Goal: Task Accomplishment & Management: Use online tool/utility

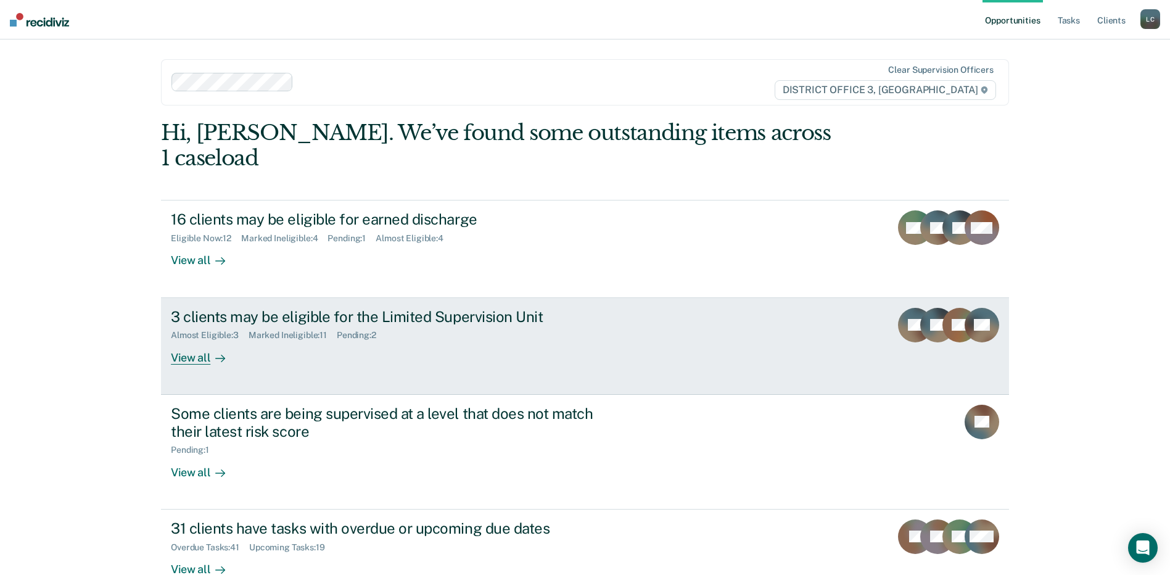
click at [197, 360] on div "View all" at bounding box center [205, 352] width 69 height 24
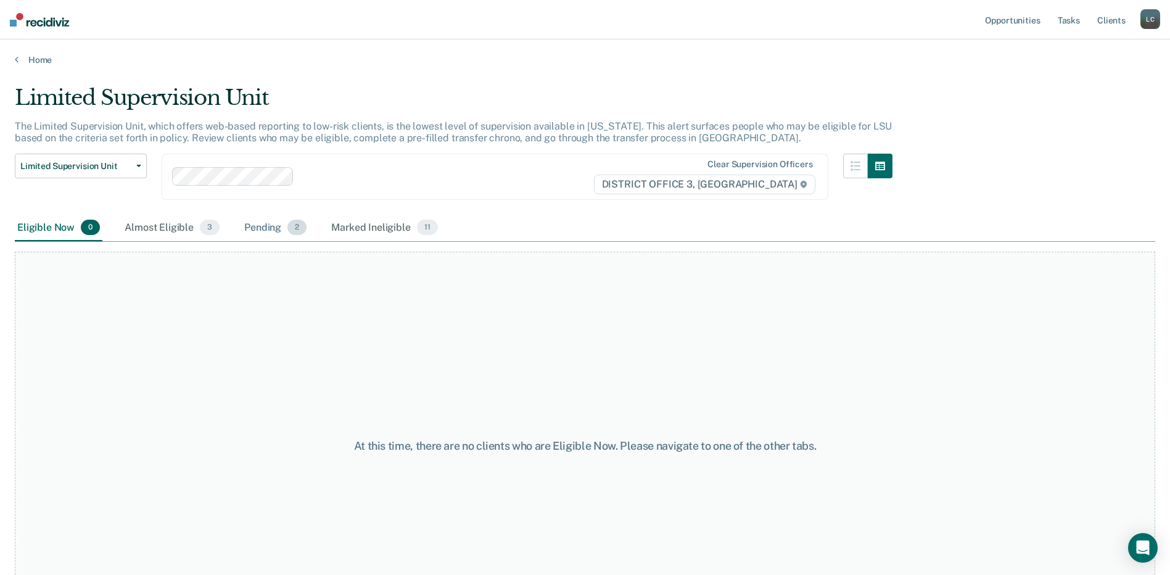
click at [273, 234] on div "Pending 2" at bounding box center [275, 228] width 67 height 27
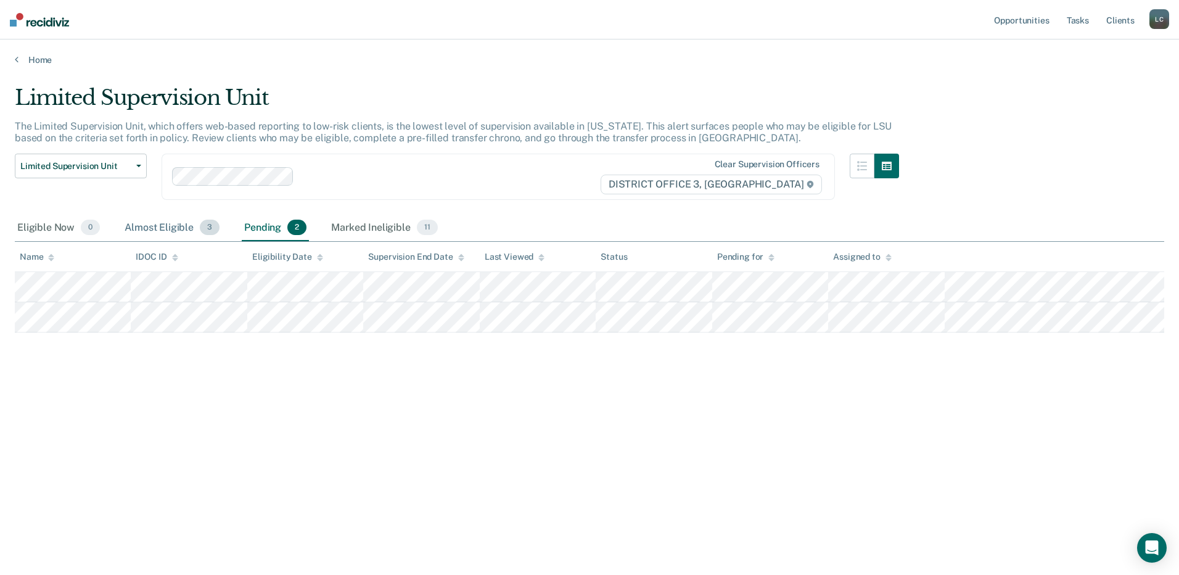
click at [165, 225] on div "Almost Eligible 3" at bounding box center [172, 228] width 100 height 27
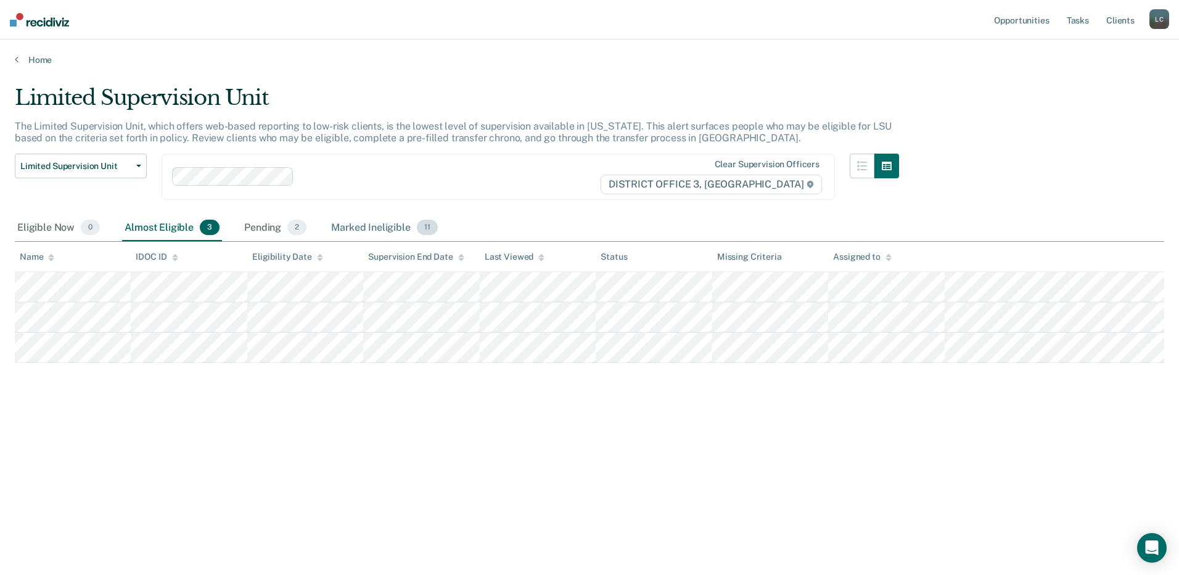
click at [363, 231] on div "Marked Ineligible 11" at bounding box center [384, 228] width 111 height 27
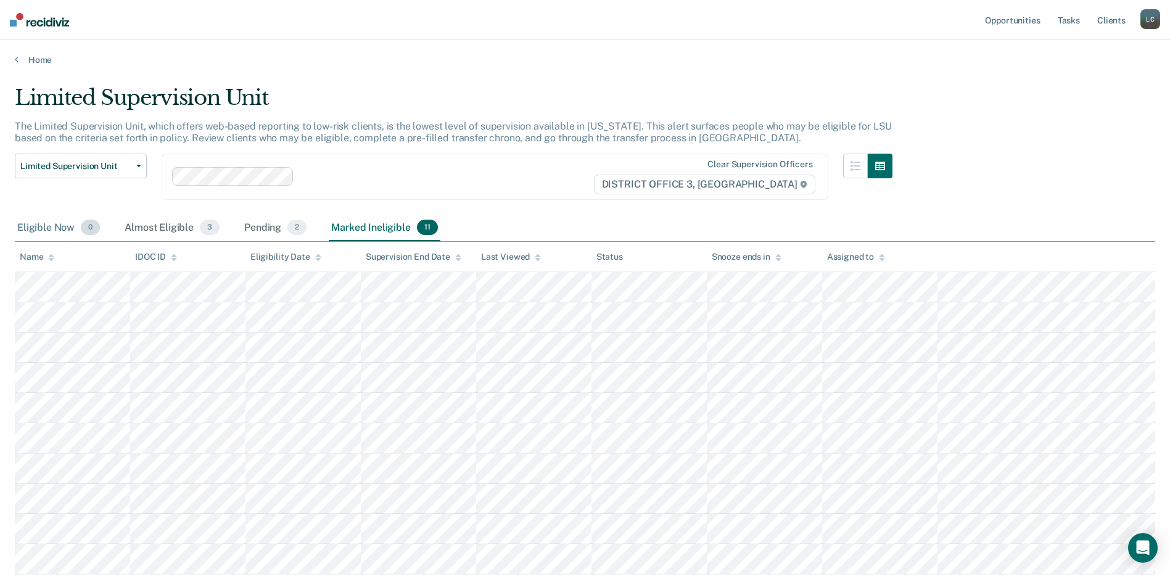
click at [57, 232] on div "Eligible Now 0" at bounding box center [59, 228] width 88 height 27
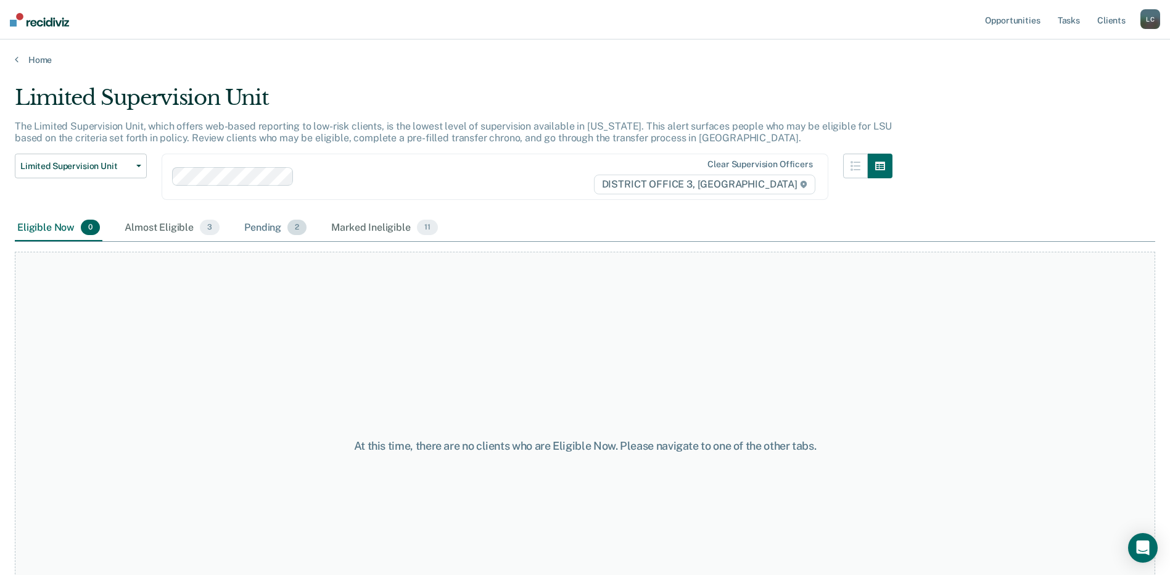
drag, startPoint x: 56, startPoint y: 232, endPoint x: 263, endPoint y: 226, distance: 207.3
click at [263, 226] on div "Pending 2" at bounding box center [275, 228] width 67 height 27
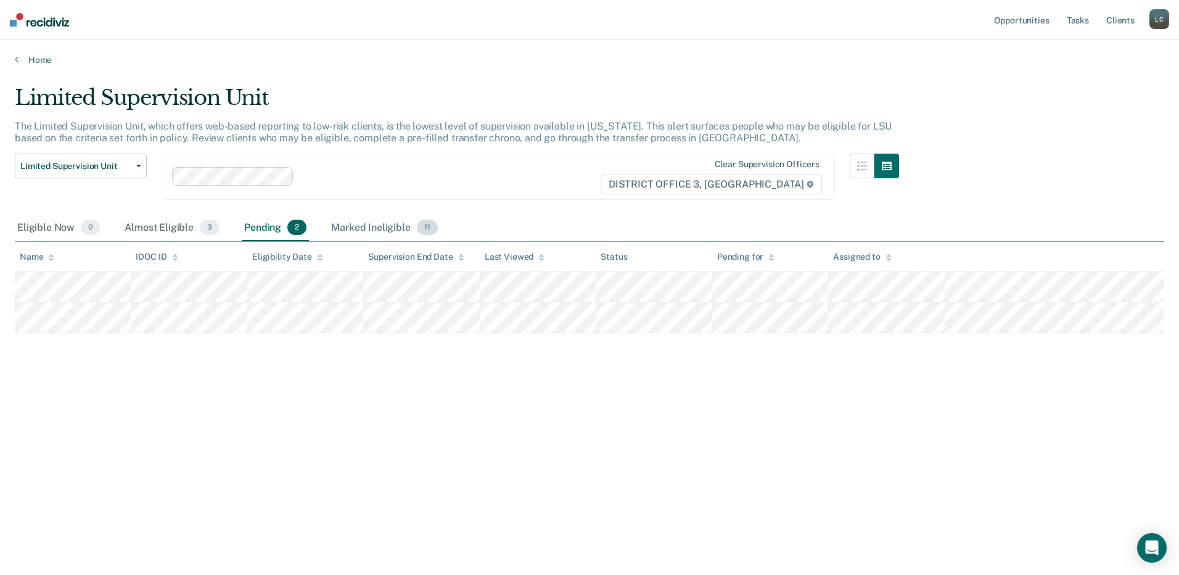
click at [382, 231] on div "Marked Ineligible 11" at bounding box center [384, 228] width 111 height 27
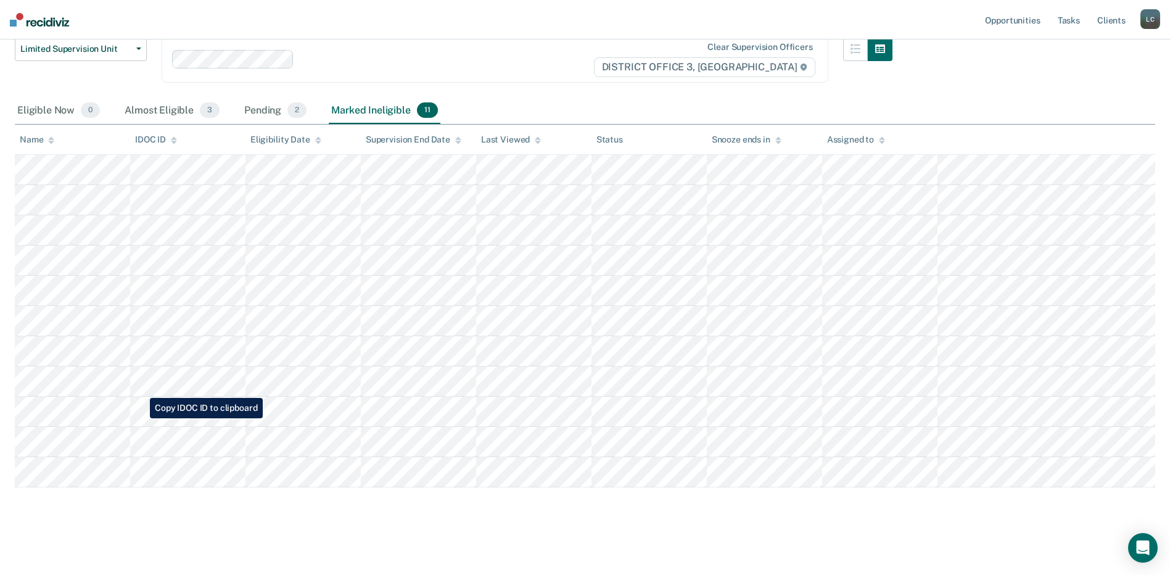
scroll to position [118, 0]
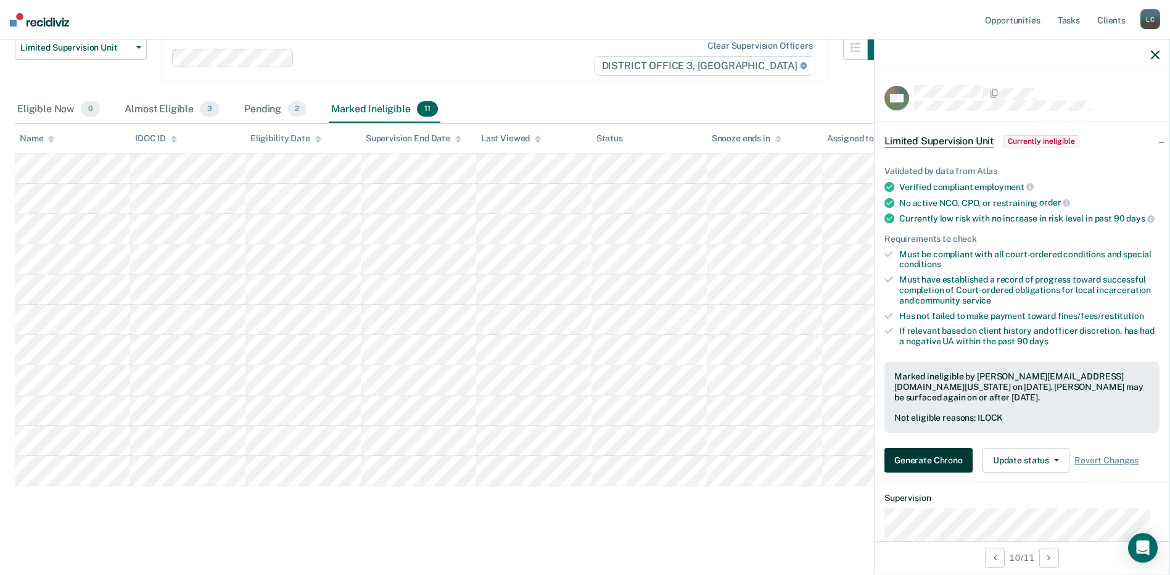
click at [941, 468] on button "Generate Chrono" at bounding box center [928, 460] width 88 height 25
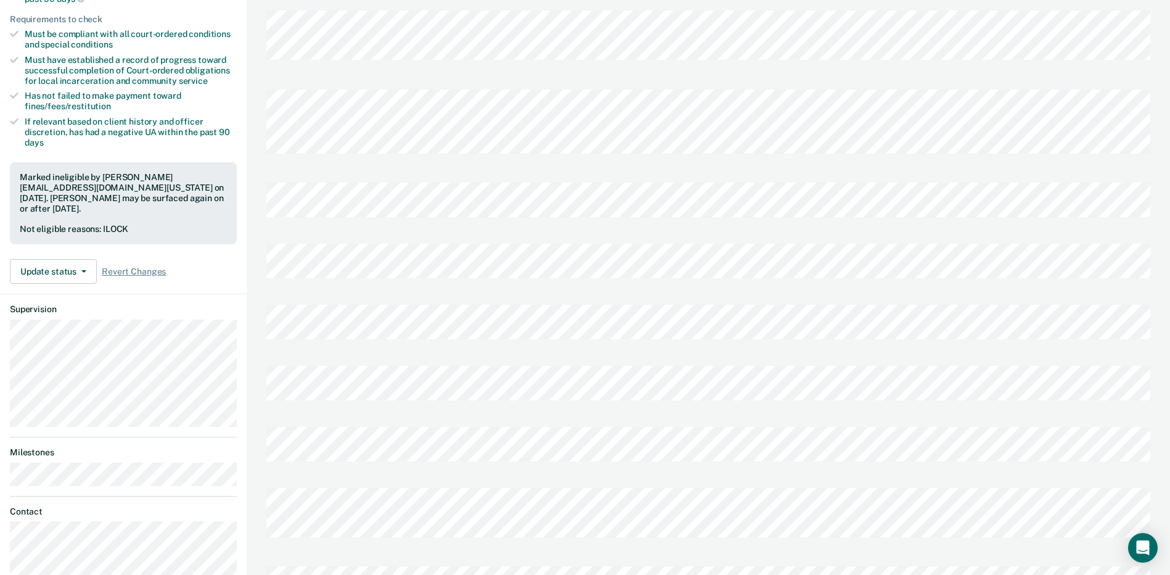
scroll to position [247, 0]
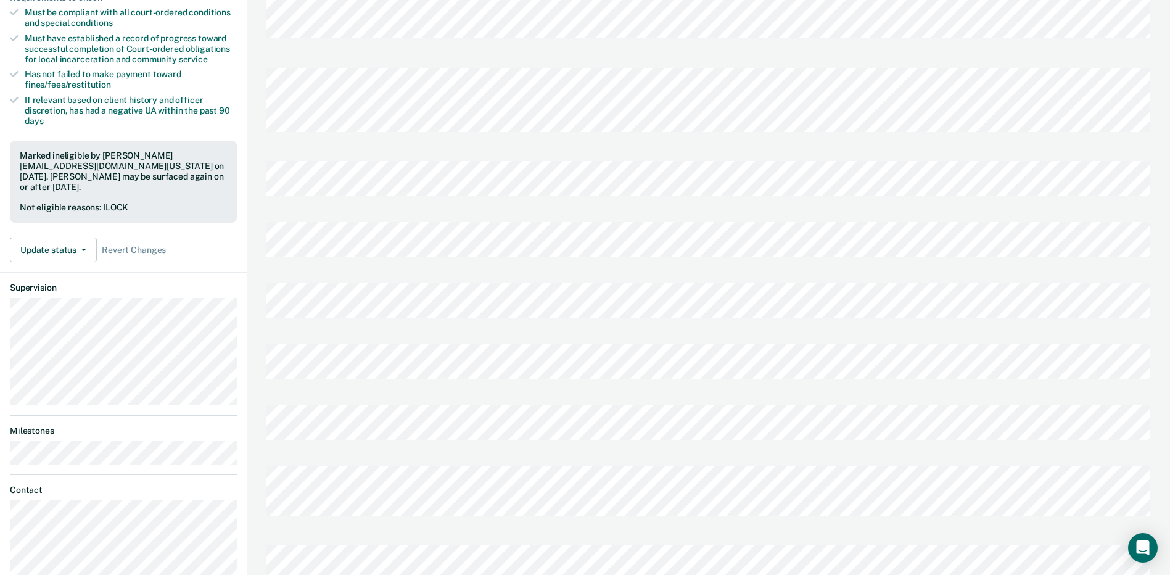
click at [262, 297] on div "Transfer Chrono Last edited by [PERSON_NAME][EMAIL_ADDRESS][DOMAIN_NAME][US_STA…" at bounding box center [708, 284] width 923 height 1063
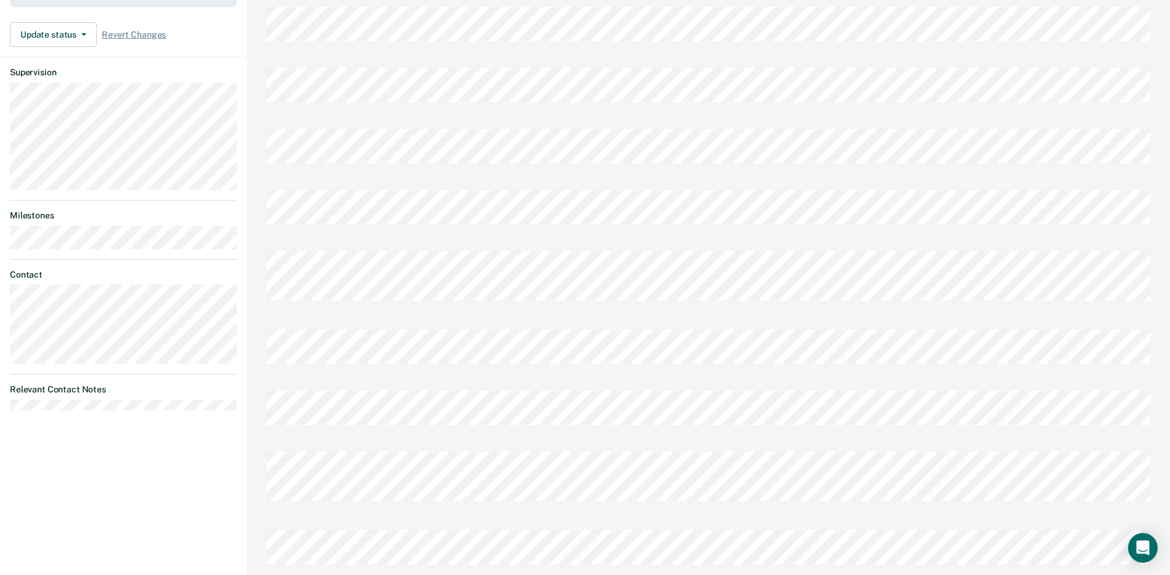
scroll to position [475, 0]
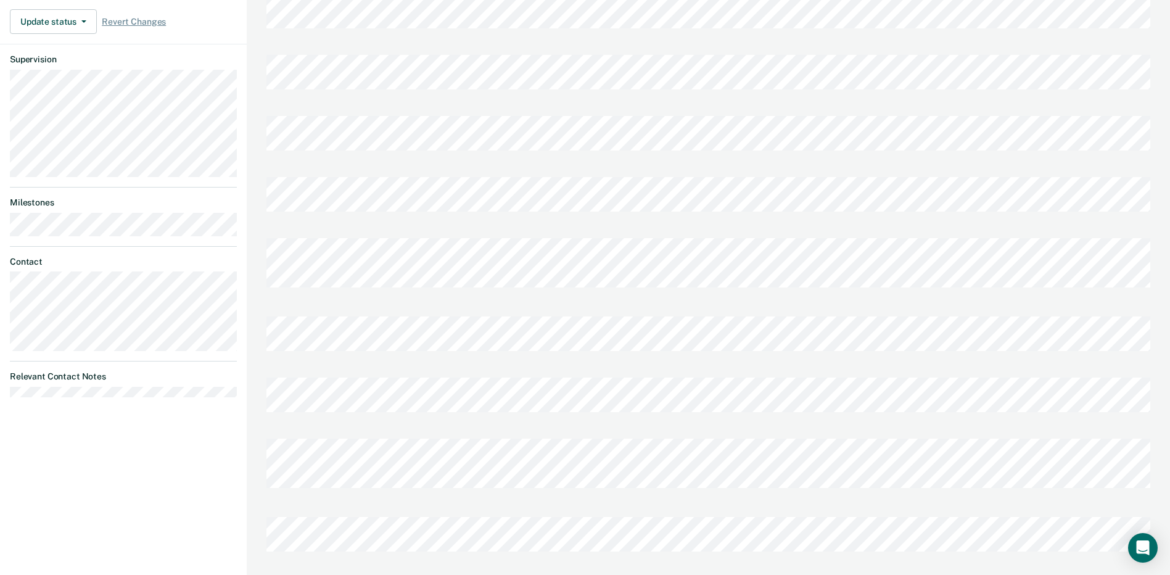
click at [250, 261] on div "Transfer Chrono Last edited by [PERSON_NAME][EMAIL_ADDRESS][DOMAIN_NAME][US_STA…" at bounding box center [708, 56] width 923 height 1063
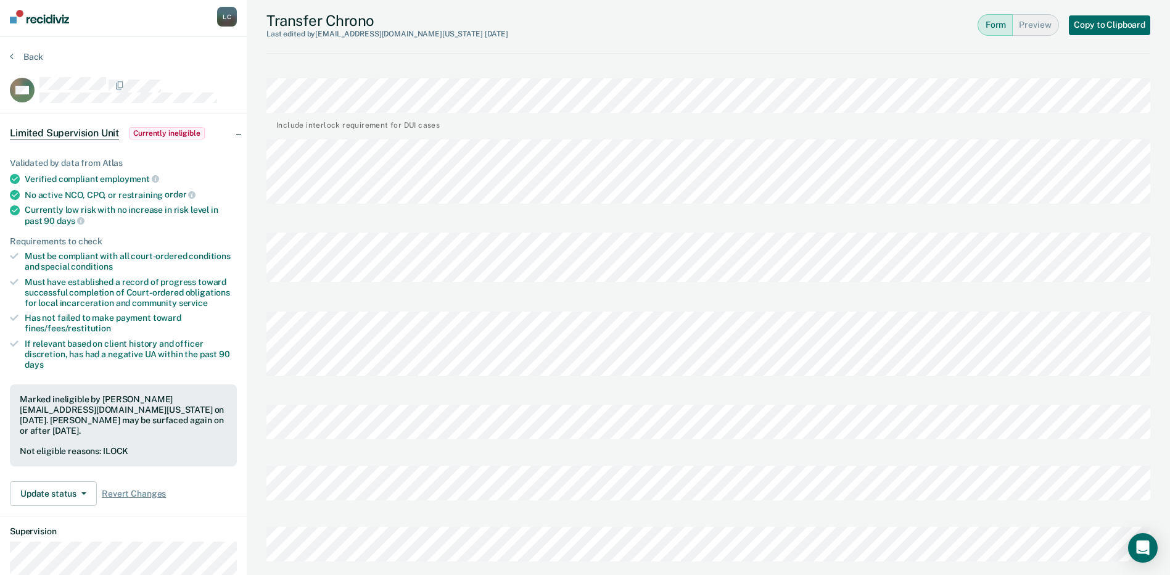
scroll to position [0, 0]
